Goal: Task Accomplishment & Management: Manage account settings

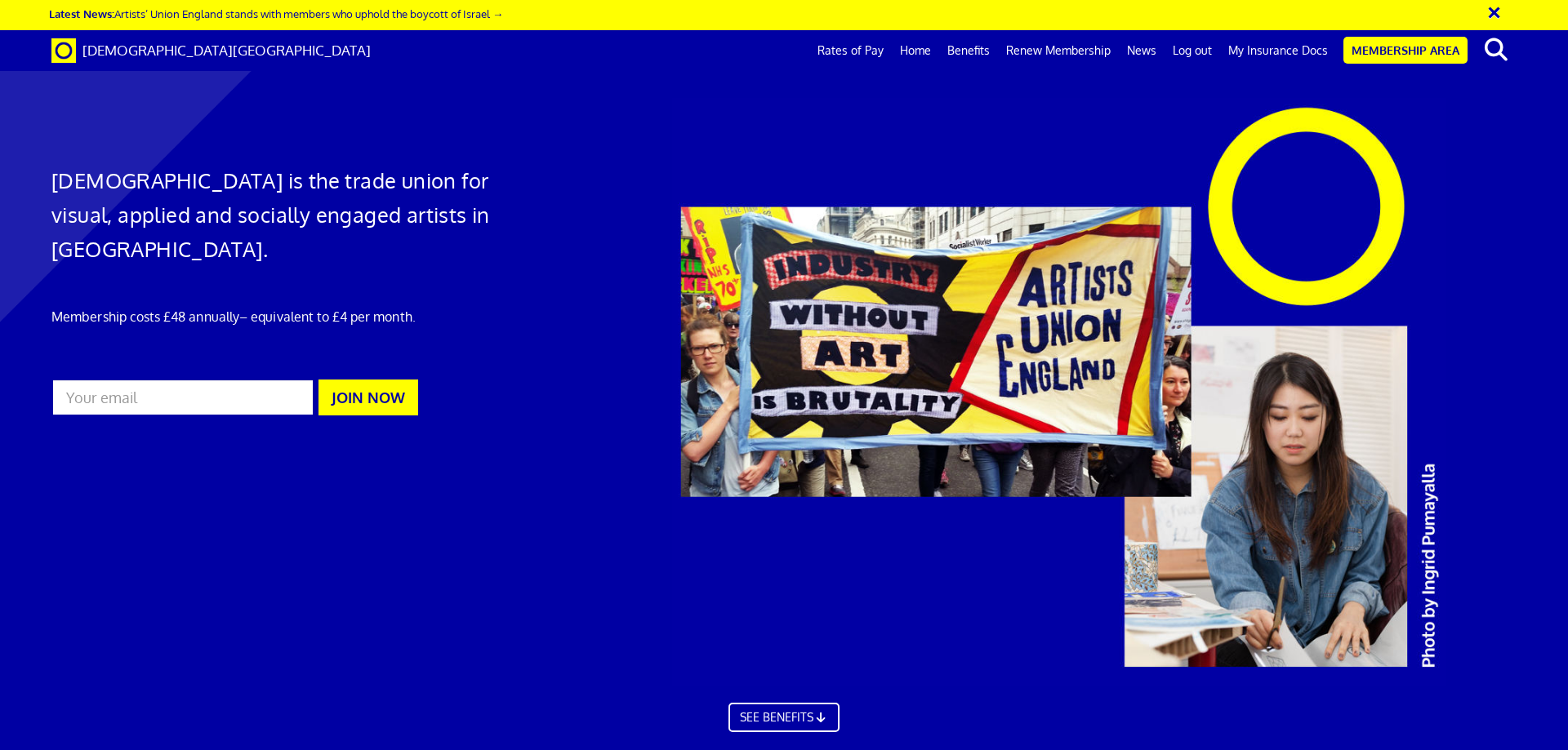
scroll to position [0, 25]
click at [1374, 50] on link "Membership Area" at bounding box center [1405, 50] width 125 height 27
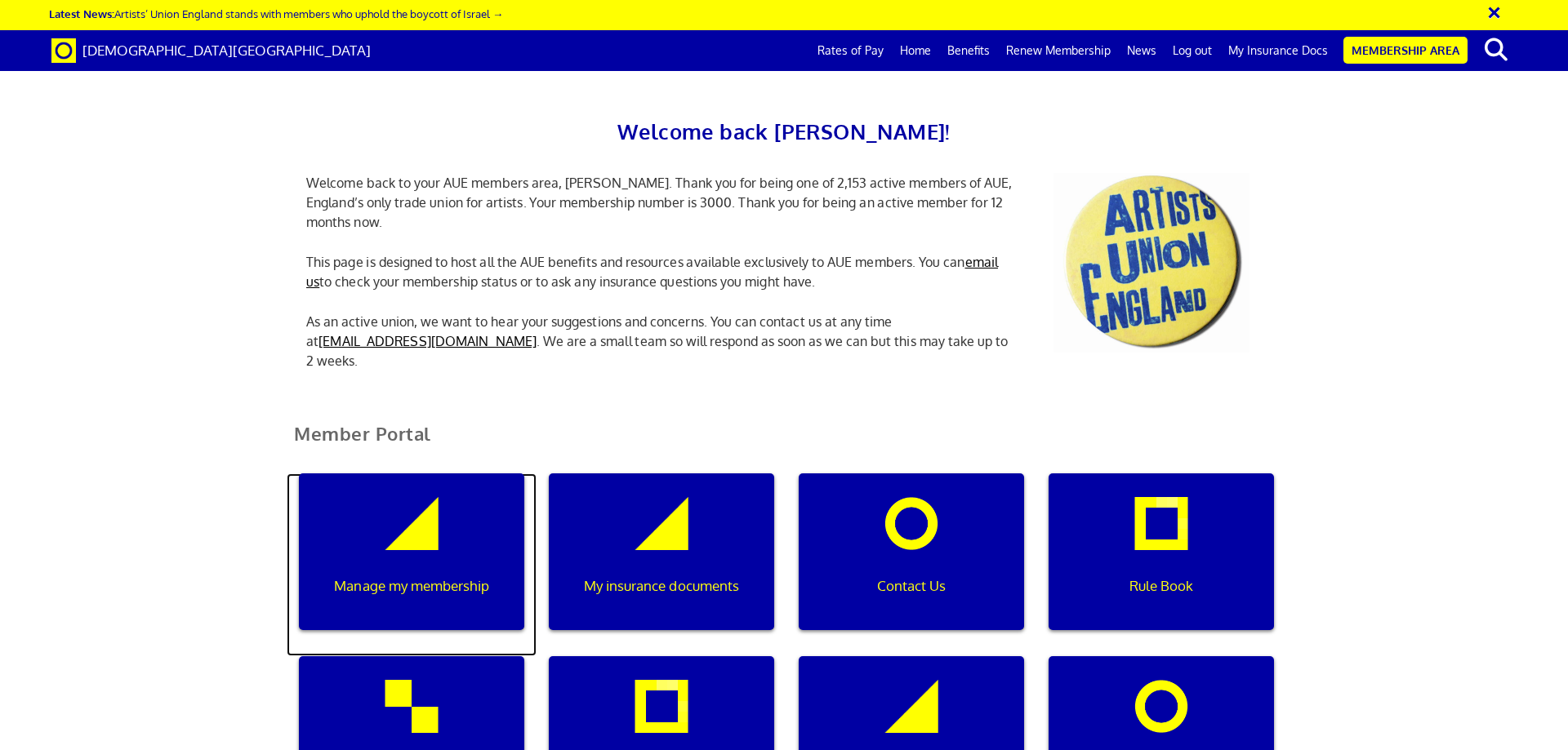
click at [431, 545] on div "Manage my membership" at bounding box center [411, 552] width 225 height 157
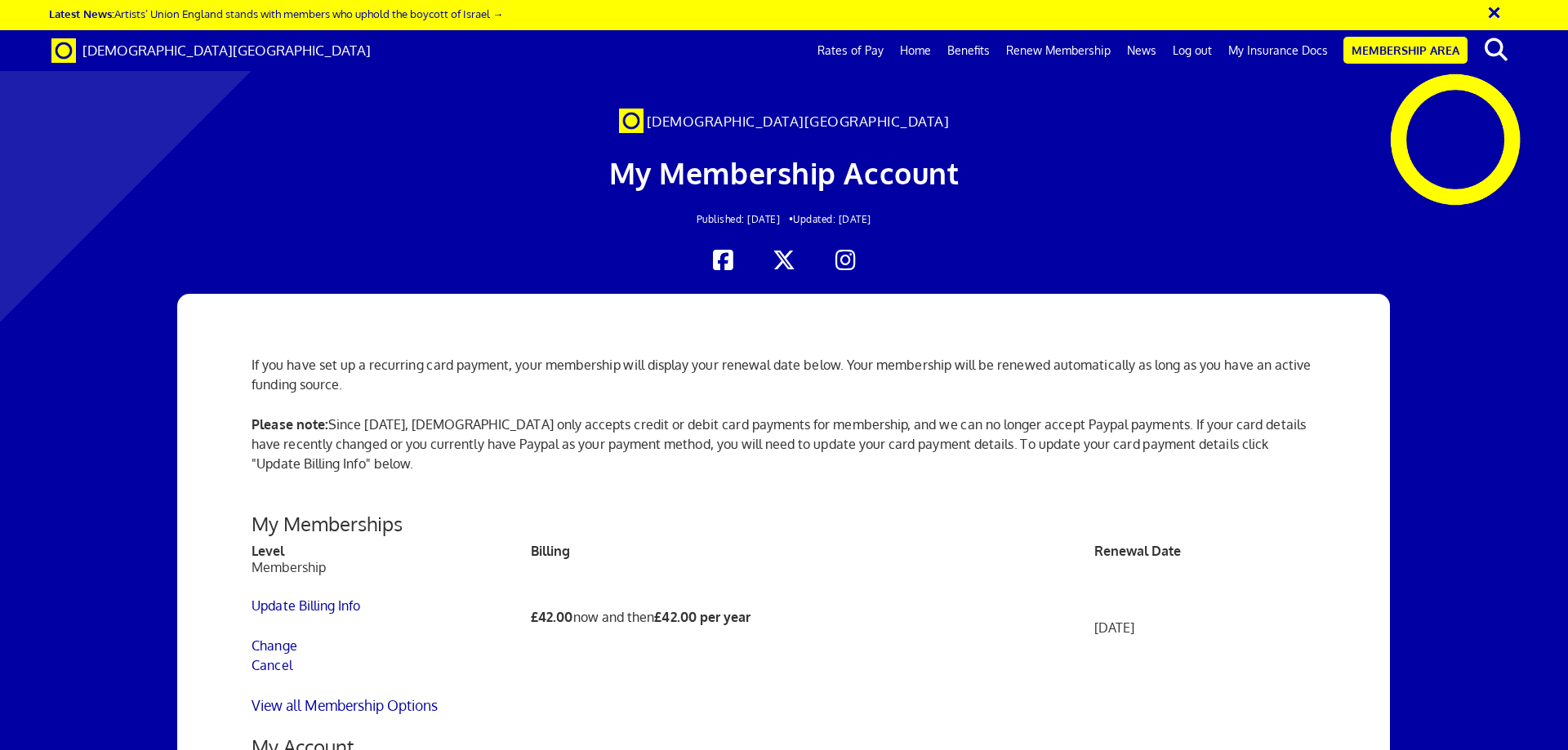
scroll to position [327, 0]
click at [317, 598] on link "Update Billing Info" at bounding box center [306, 605] width 108 height 16
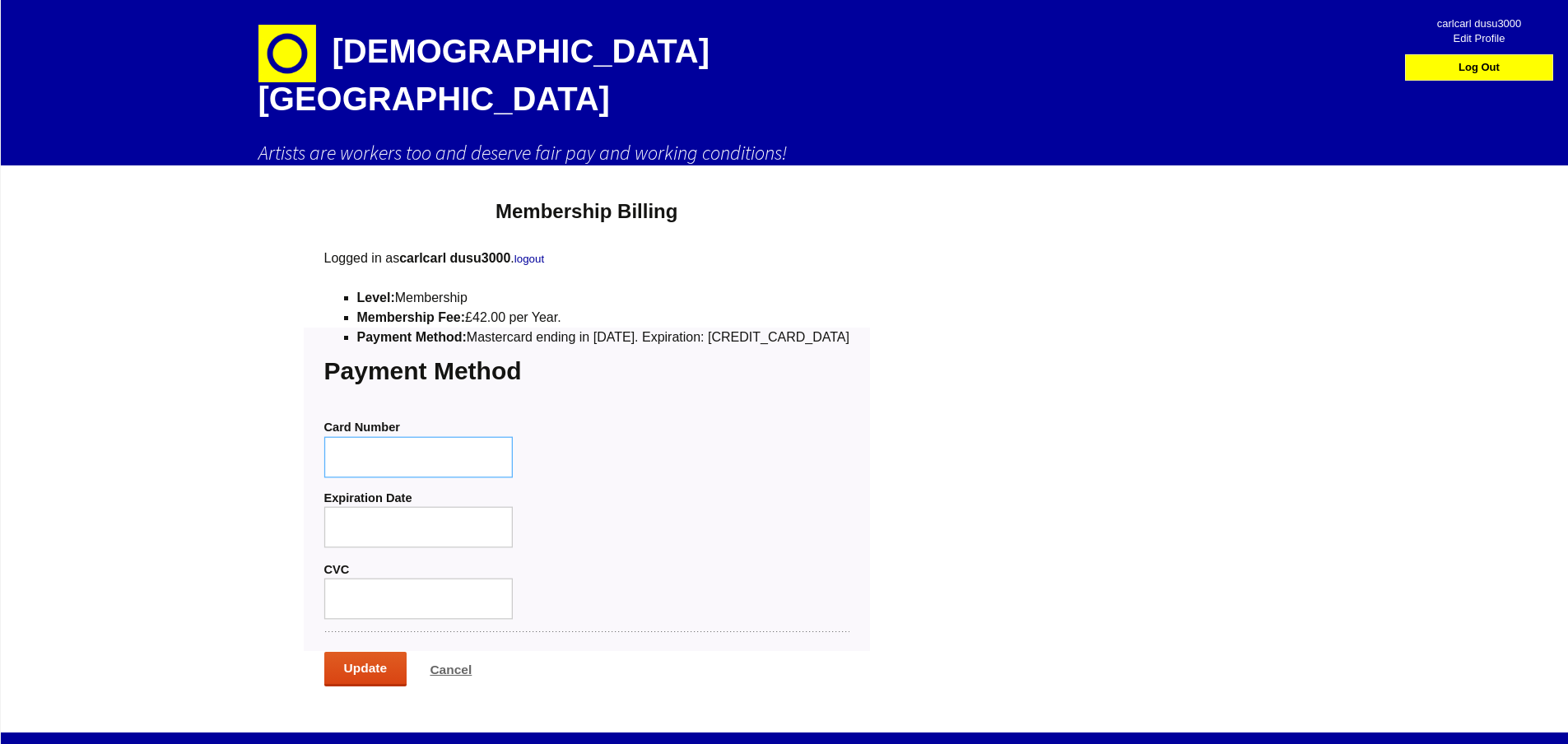
click at [426, 436] on div at bounding box center [418, 456] width 189 height 41
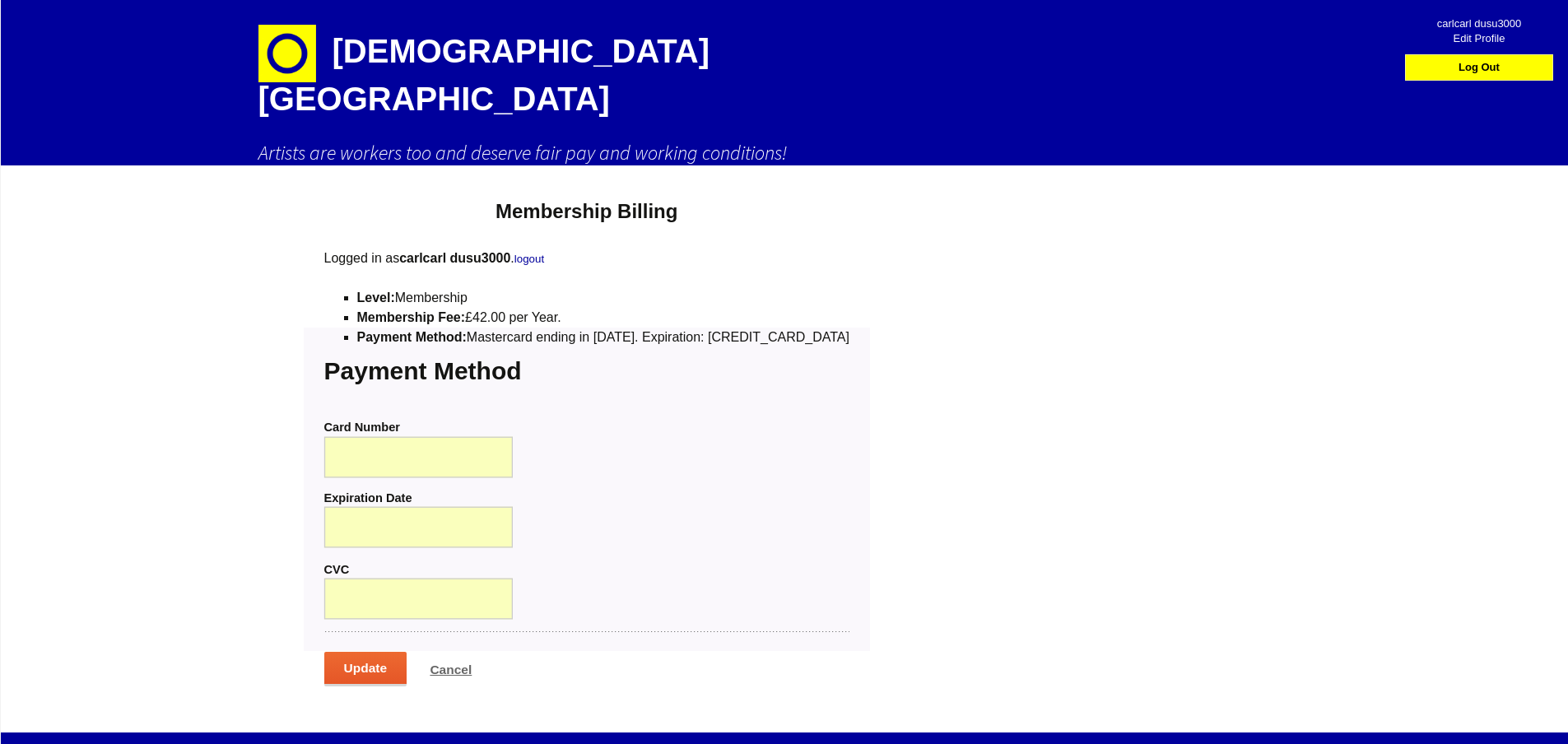
click at [355, 651] on input "Update" at bounding box center [366, 669] width 83 height 35
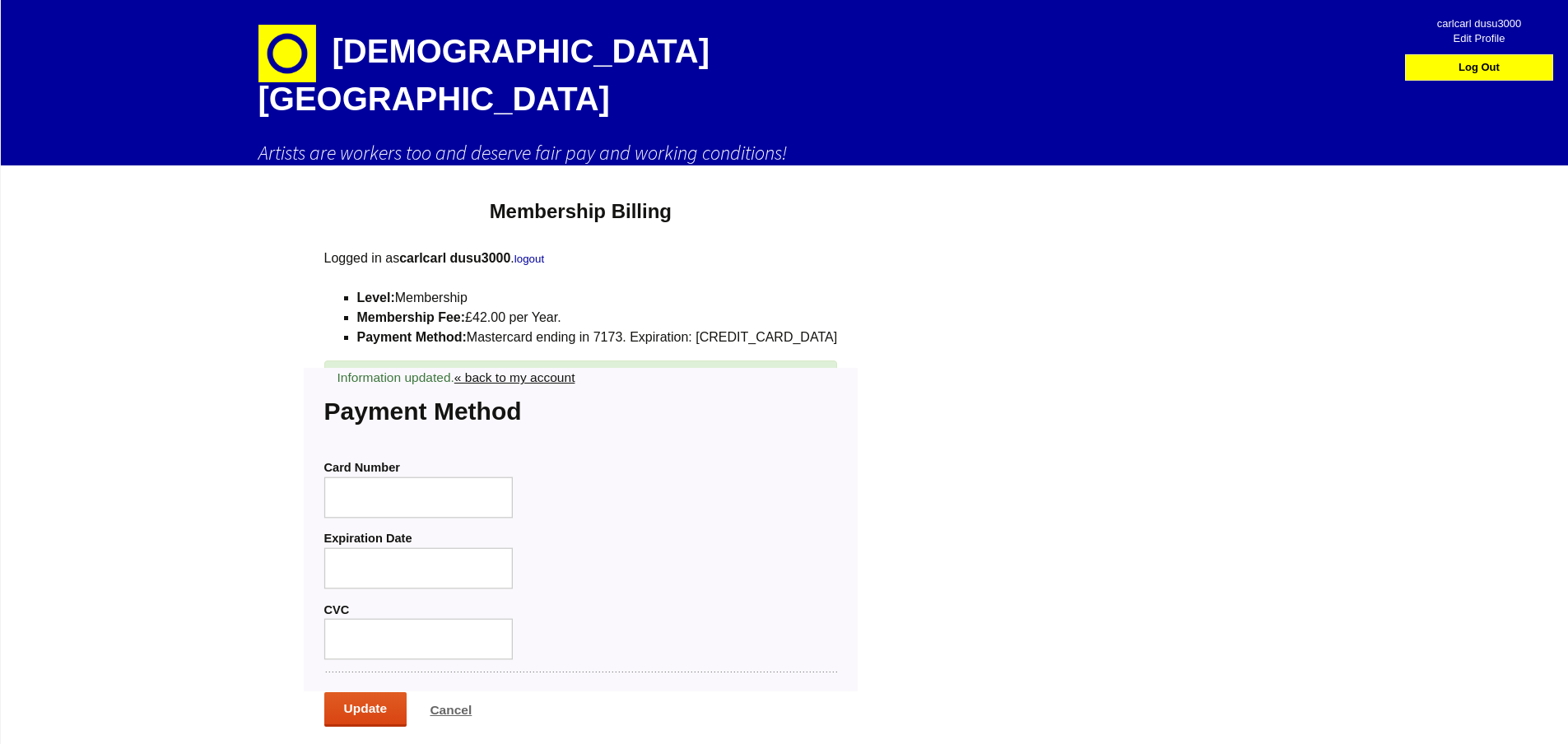
click at [546, 371] on link "« back to my account" at bounding box center [515, 377] width 121 height 14
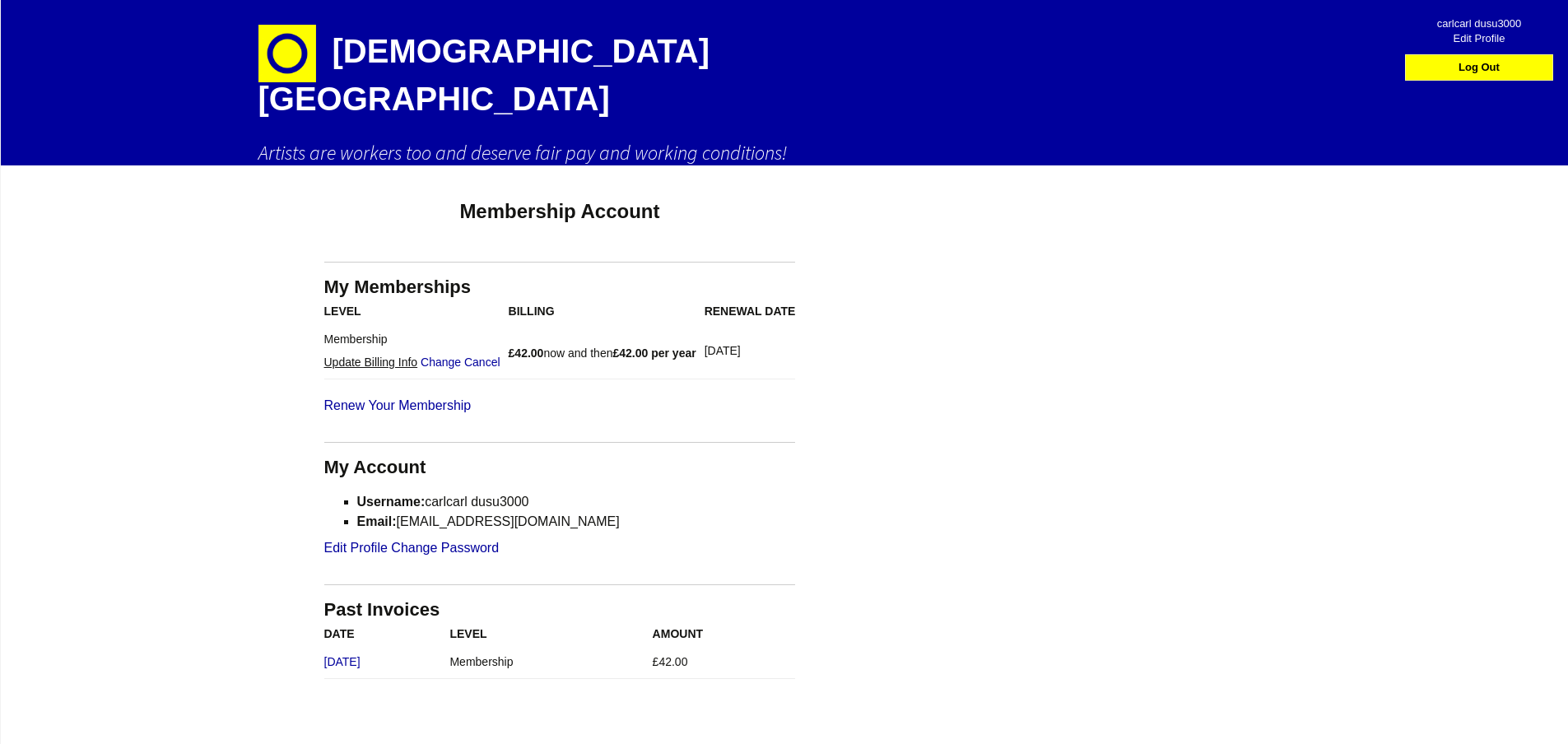
click at [377, 350] on link "Update Billing Info" at bounding box center [371, 362] width 94 height 23
